Goal: Understand process/instructions: Learn how to perform a task or action

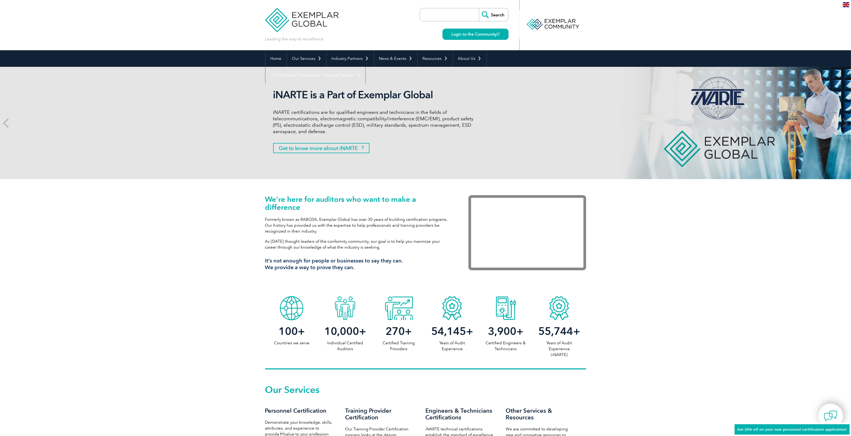
click at [302, 145] on link "Get to know more about iNARTE" at bounding box center [321, 148] width 96 height 10
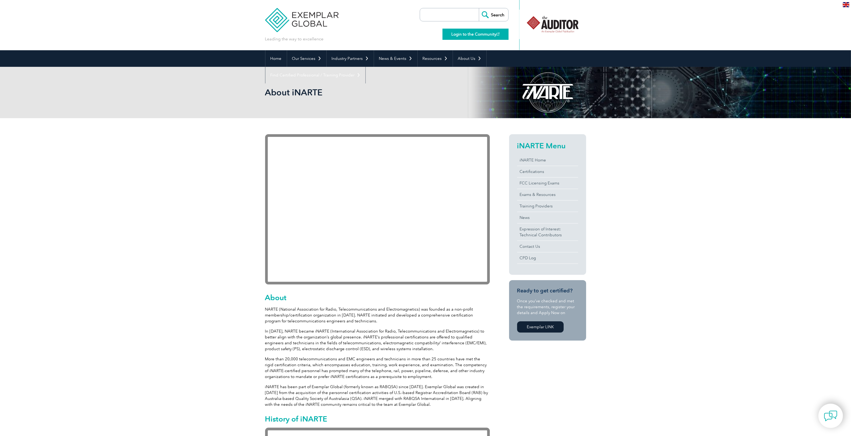
click at [480, 35] on link "Login to the Community" at bounding box center [475, 34] width 66 height 11
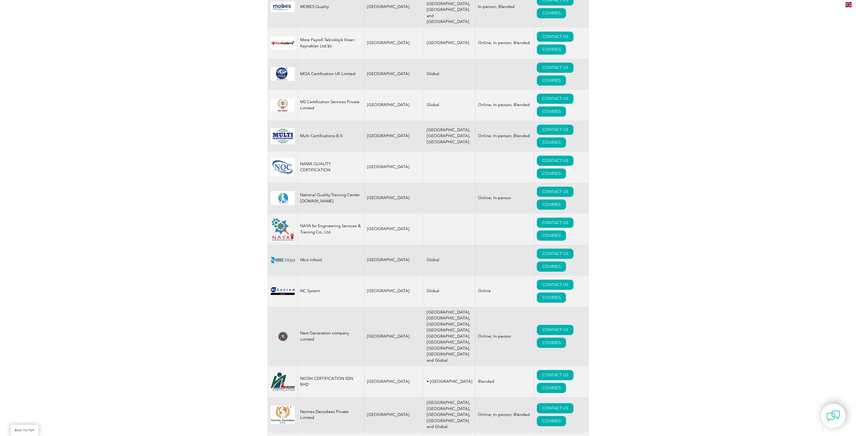
scroll to position [5496, 0]
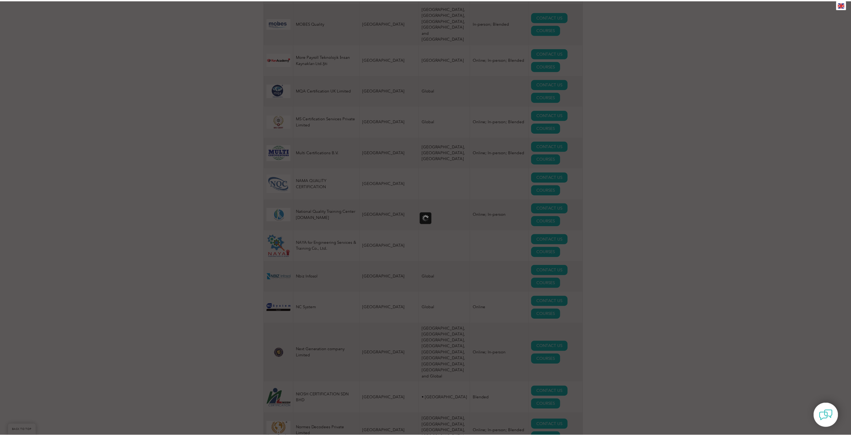
scroll to position [0, 0]
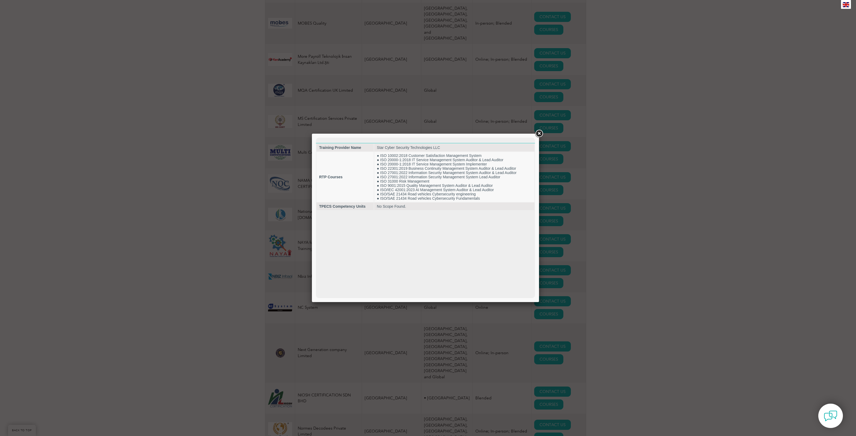
click at [539, 133] on link at bounding box center [539, 134] width 10 height 10
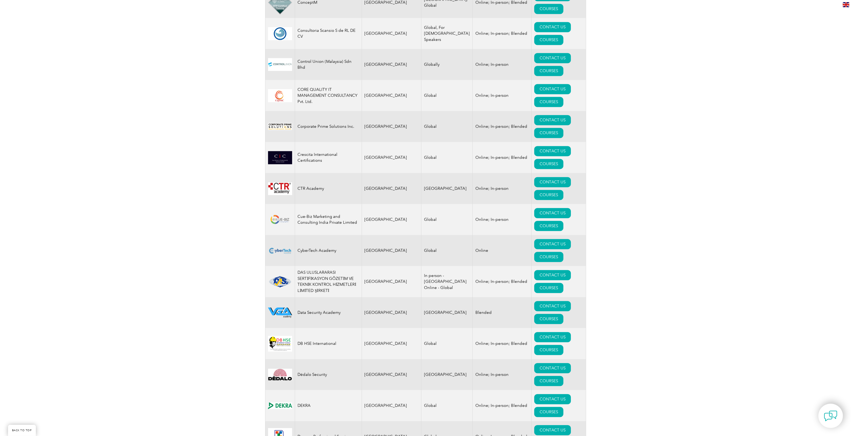
scroll to position [18, 0]
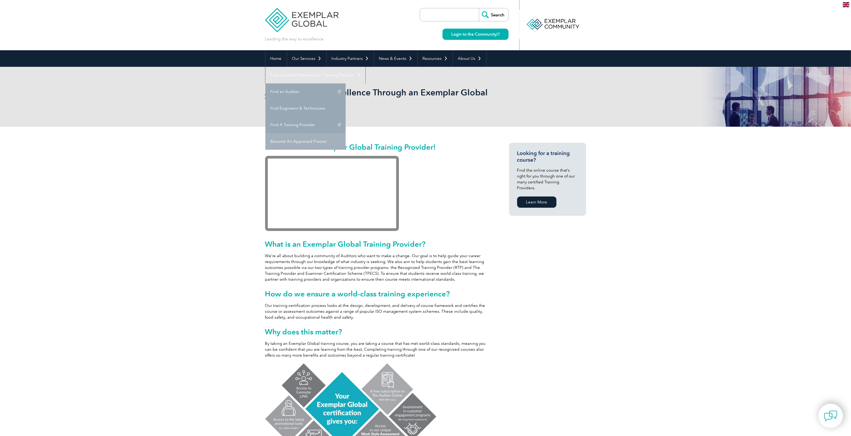
click at [346, 133] on link "Become An Approved Proctor" at bounding box center [305, 141] width 80 height 17
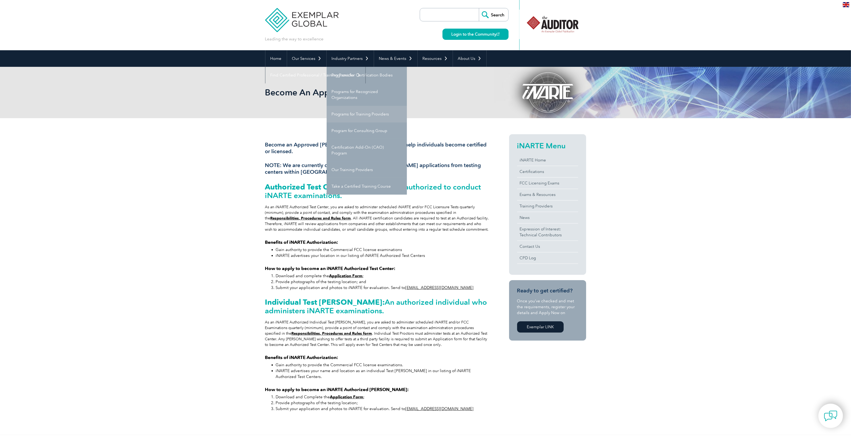
click at [362, 115] on link "Programs for Training Providers" at bounding box center [367, 114] width 80 height 17
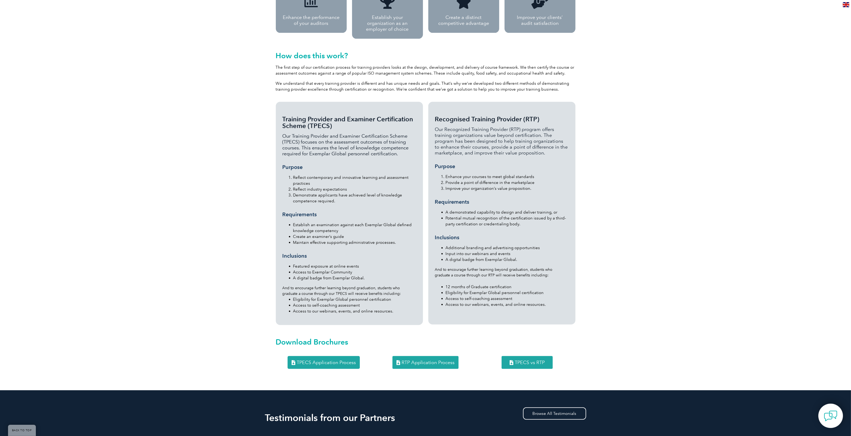
scroll to position [468, 0]
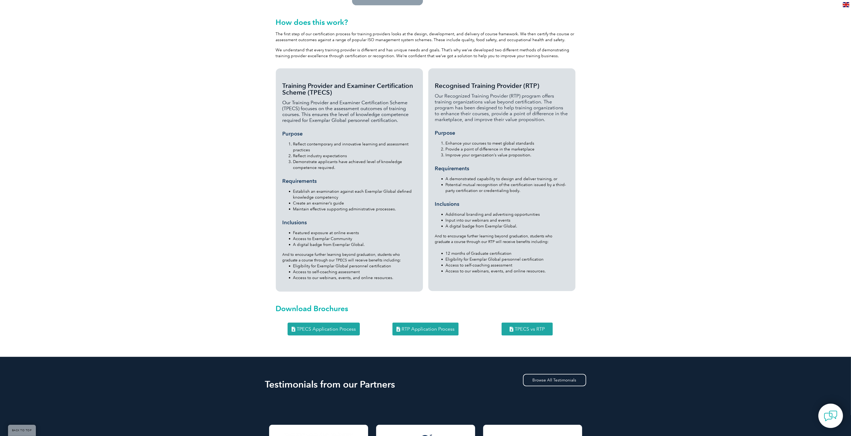
click at [428, 327] on span "RTP Application Process" at bounding box center [427, 329] width 53 height 5
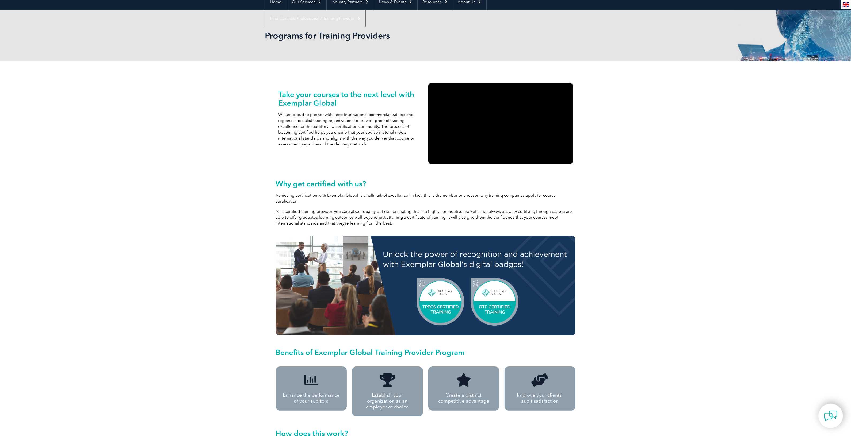
scroll to position [0, 0]
